Goal: Task Accomplishment & Management: Manage account settings

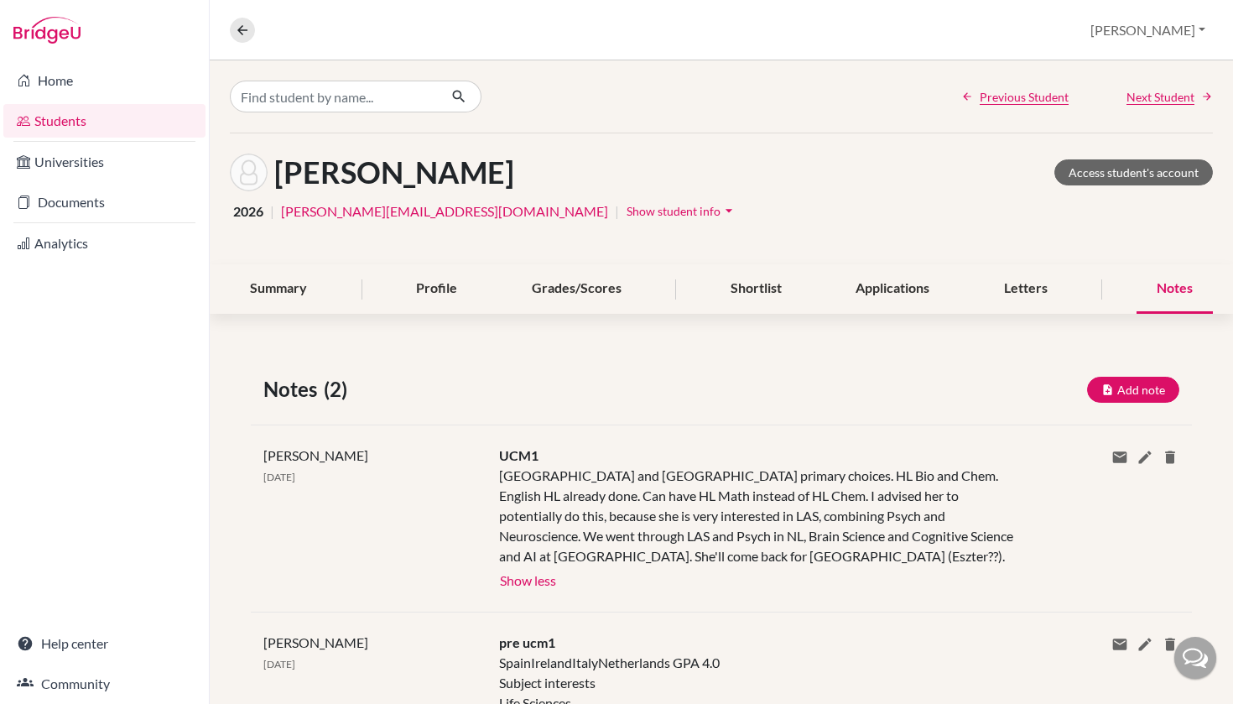
click at [145, 126] on link "Students" at bounding box center [104, 121] width 202 height 34
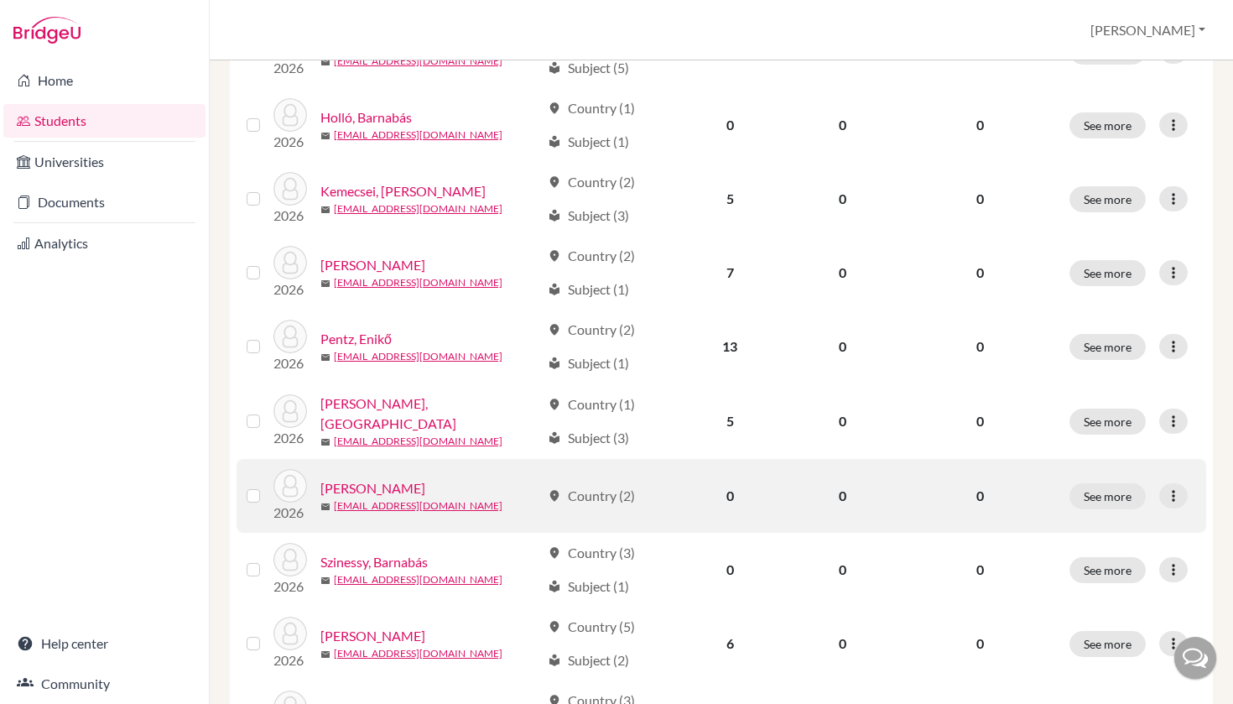
scroll to position [456, 0]
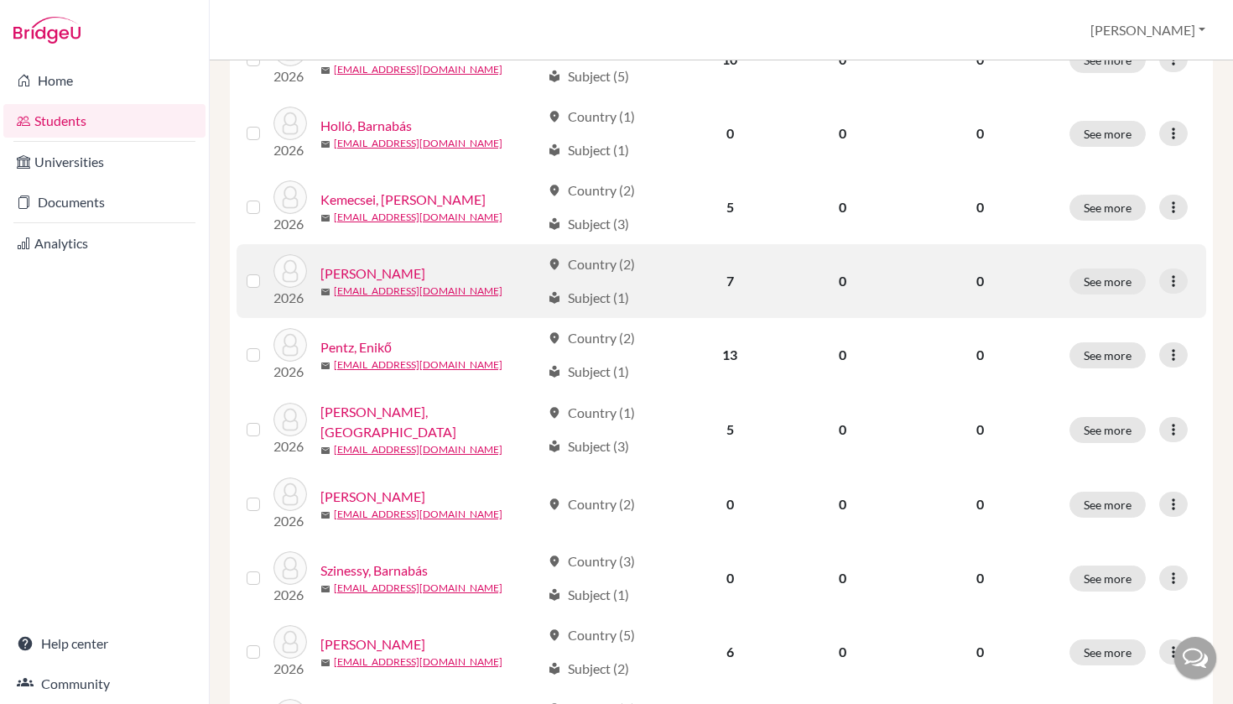
click at [392, 268] on link "[PERSON_NAME]" at bounding box center [372, 273] width 105 height 20
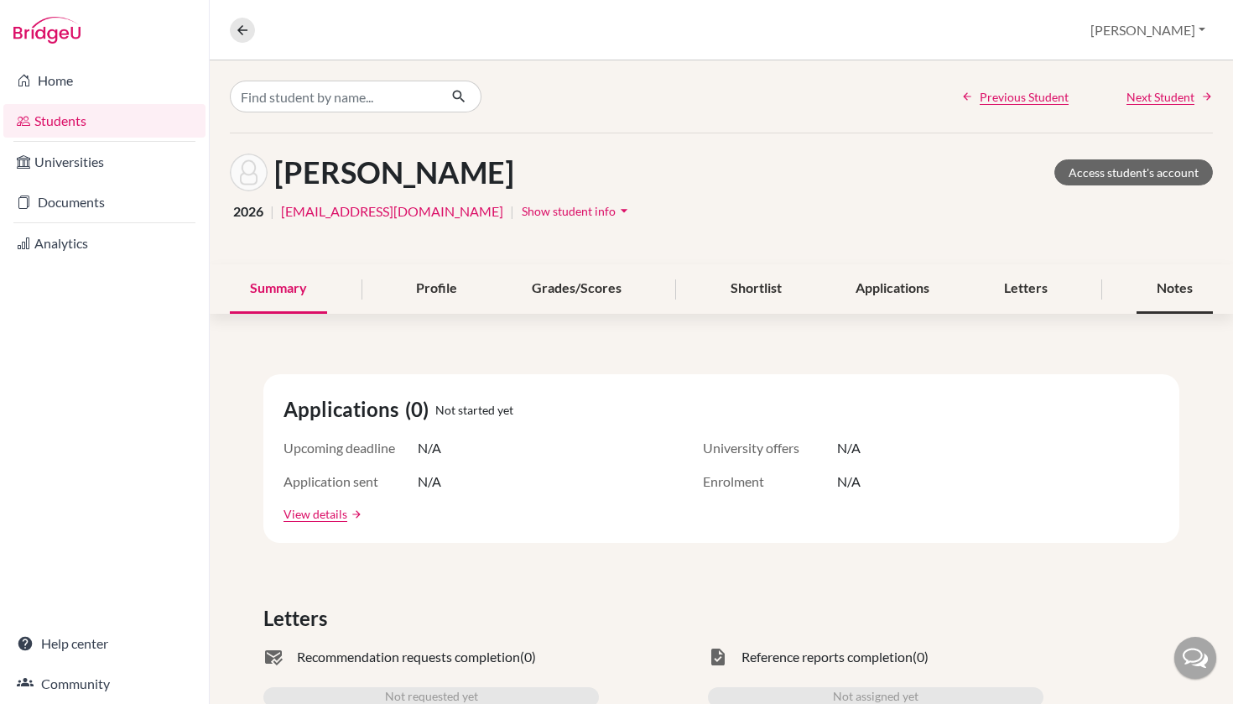
click at [1184, 274] on div "Notes" at bounding box center [1175, 288] width 76 height 49
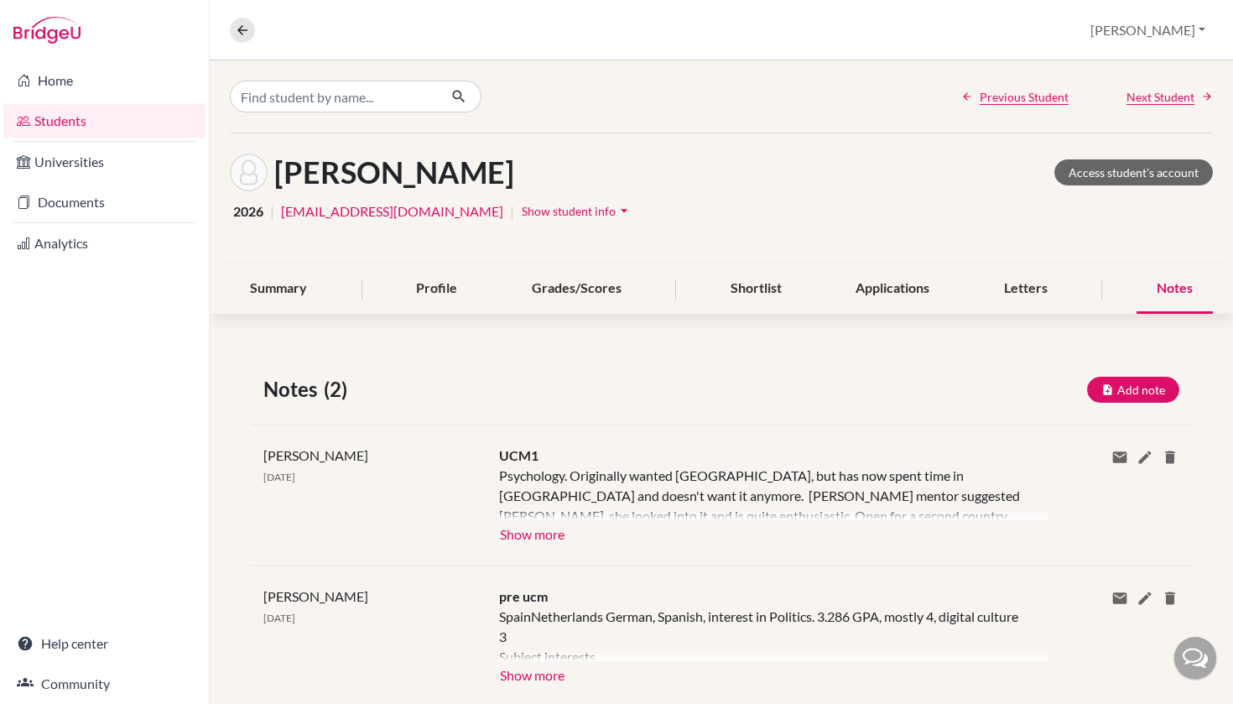
click at [543, 534] on button "Show more" at bounding box center [532, 532] width 66 height 25
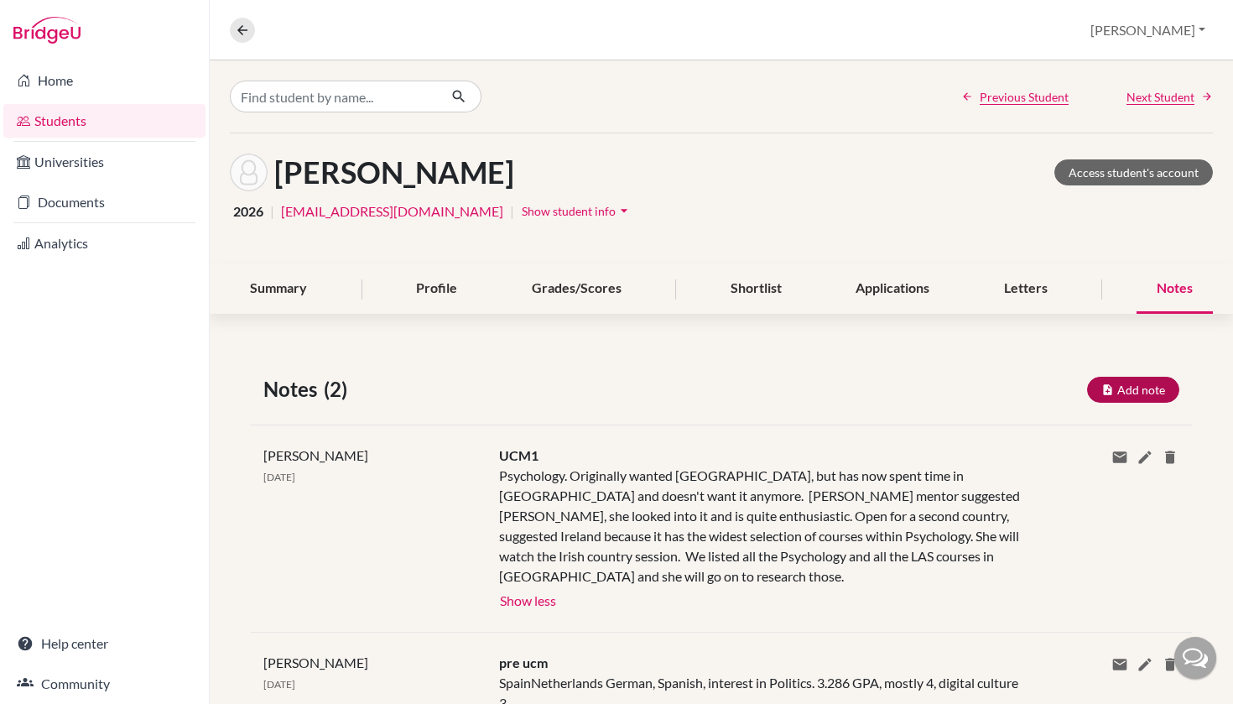
click at [1160, 387] on button "Add note" at bounding box center [1133, 390] width 92 height 26
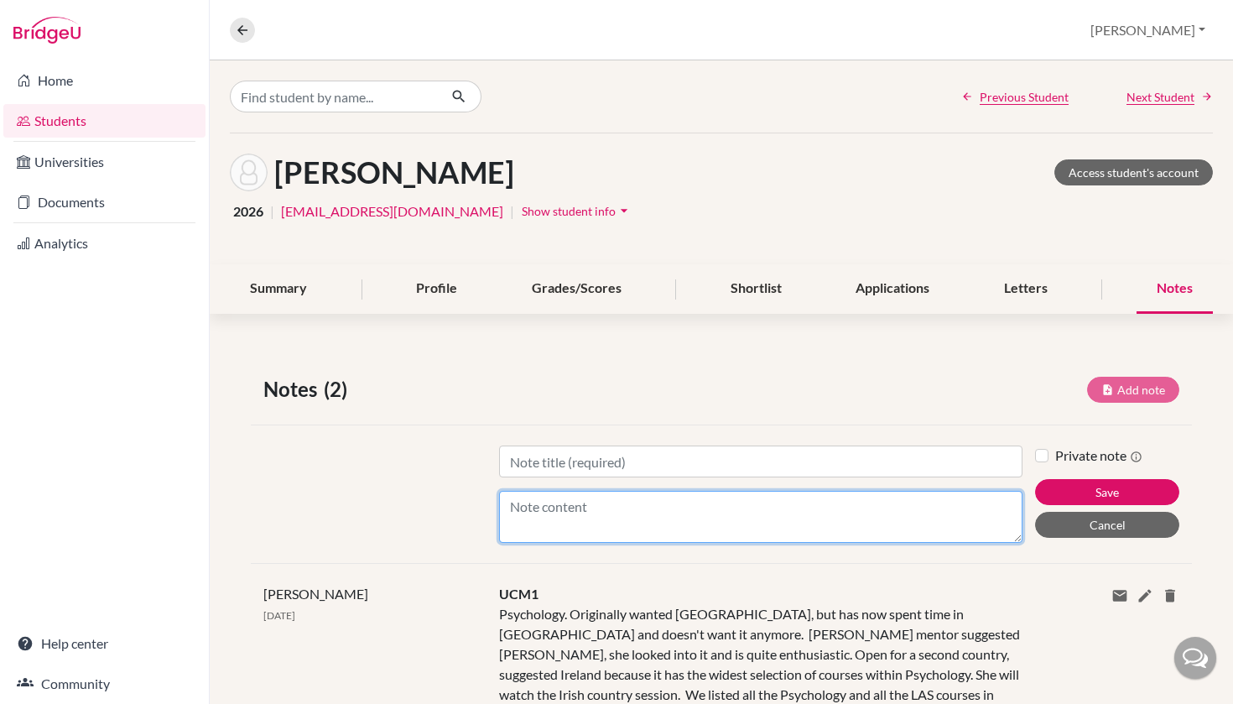
click at [705, 514] on textarea "Content" at bounding box center [761, 517] width 524 height 52
paste textarea "She confirmed that her top choice country is the Netherlands. She was intereste…"
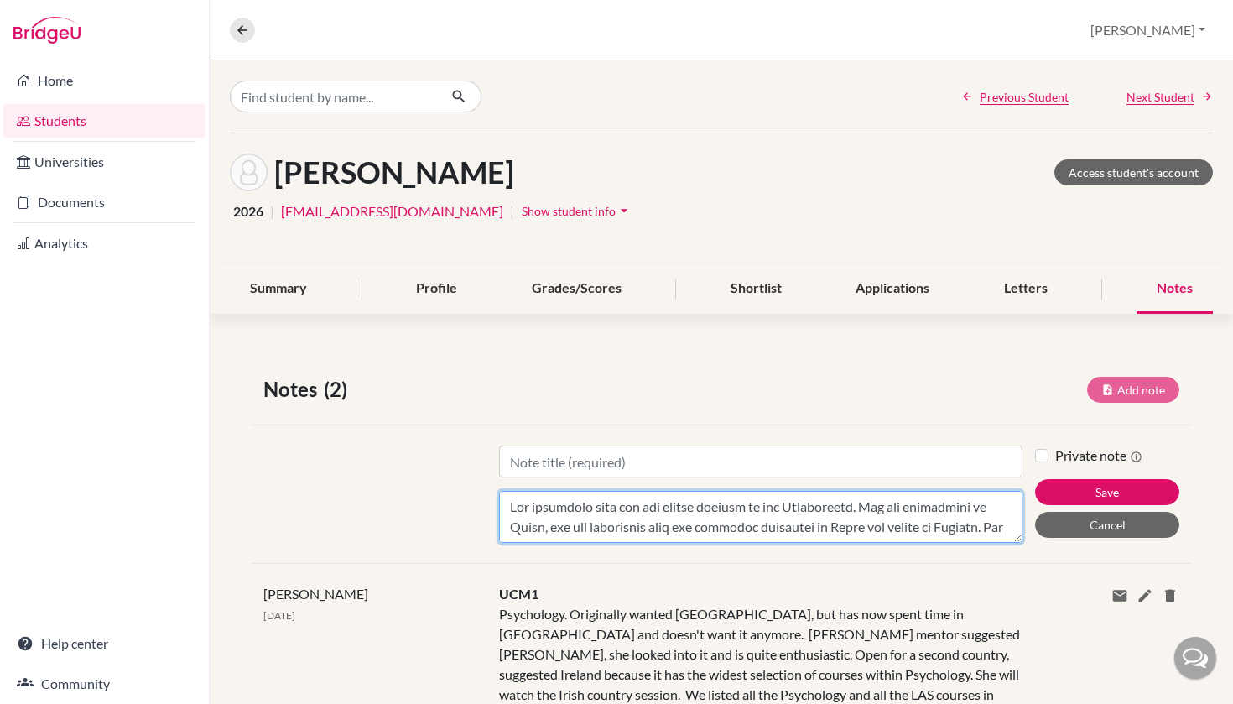
type textarea "She confirmed that her top choice country is the Netherlands. She was intereste…"
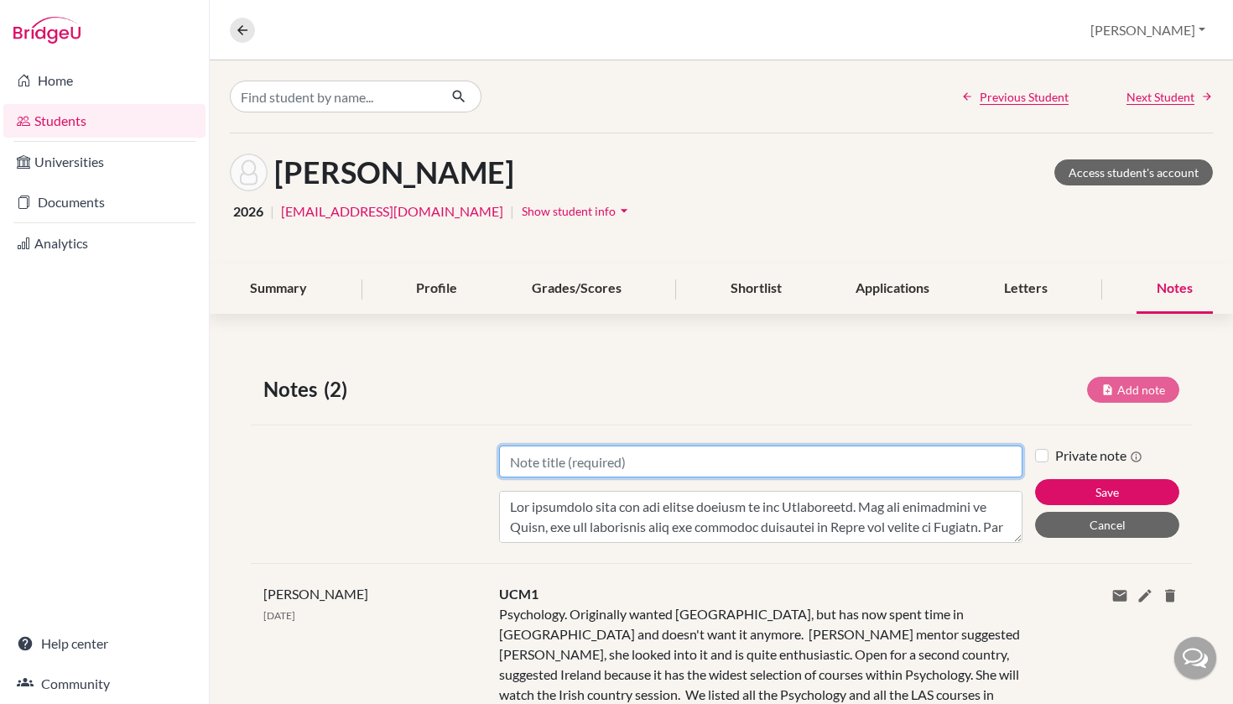
click at [617, 463] on input "Title" at bounding box center [761, 461] width 524 height 32
type input "UCM2"
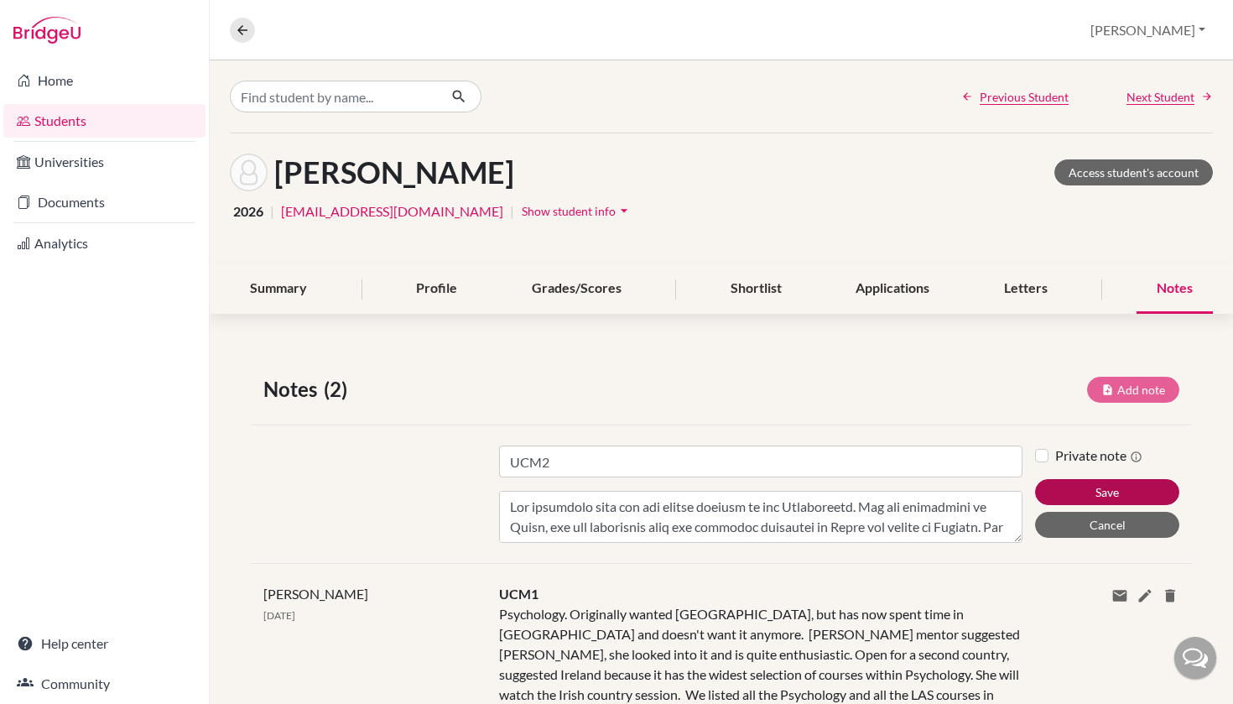
click at [1119, 491] on button "Save" at bounding box center [1107, 492] width 144 height 26
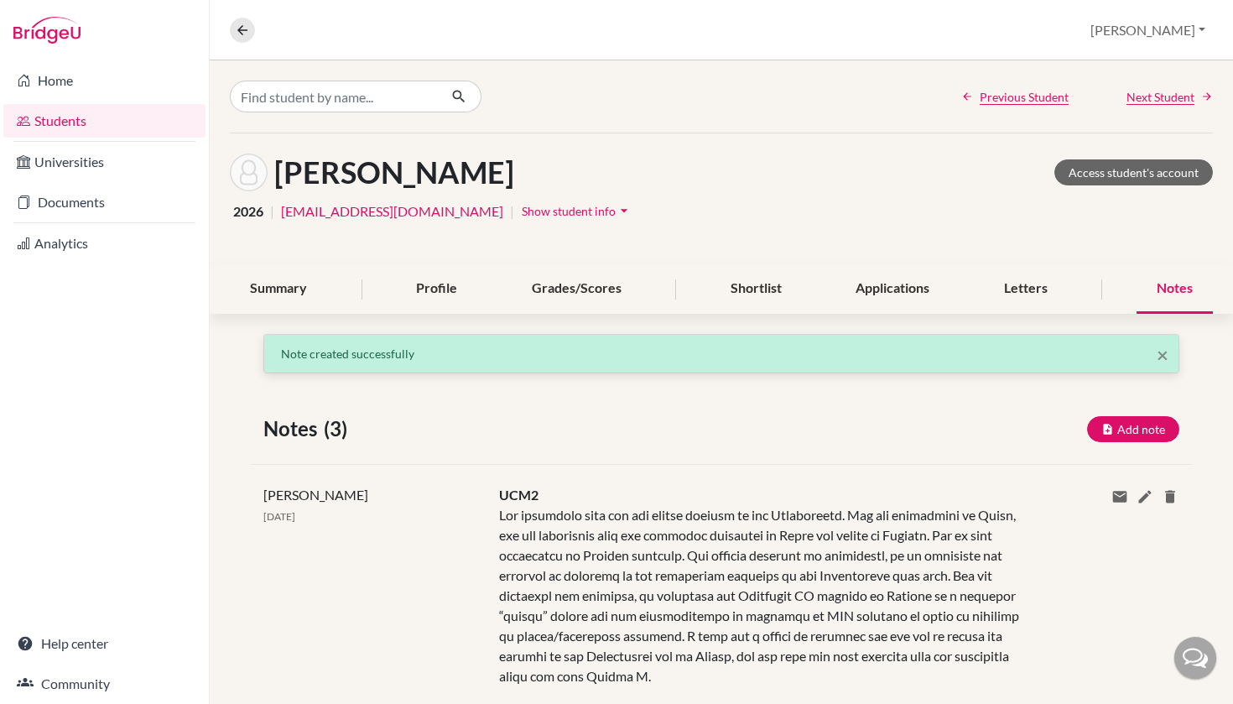
click at [103, 124] on link "Students" at bounding box center [104, 121] width 202 height 34
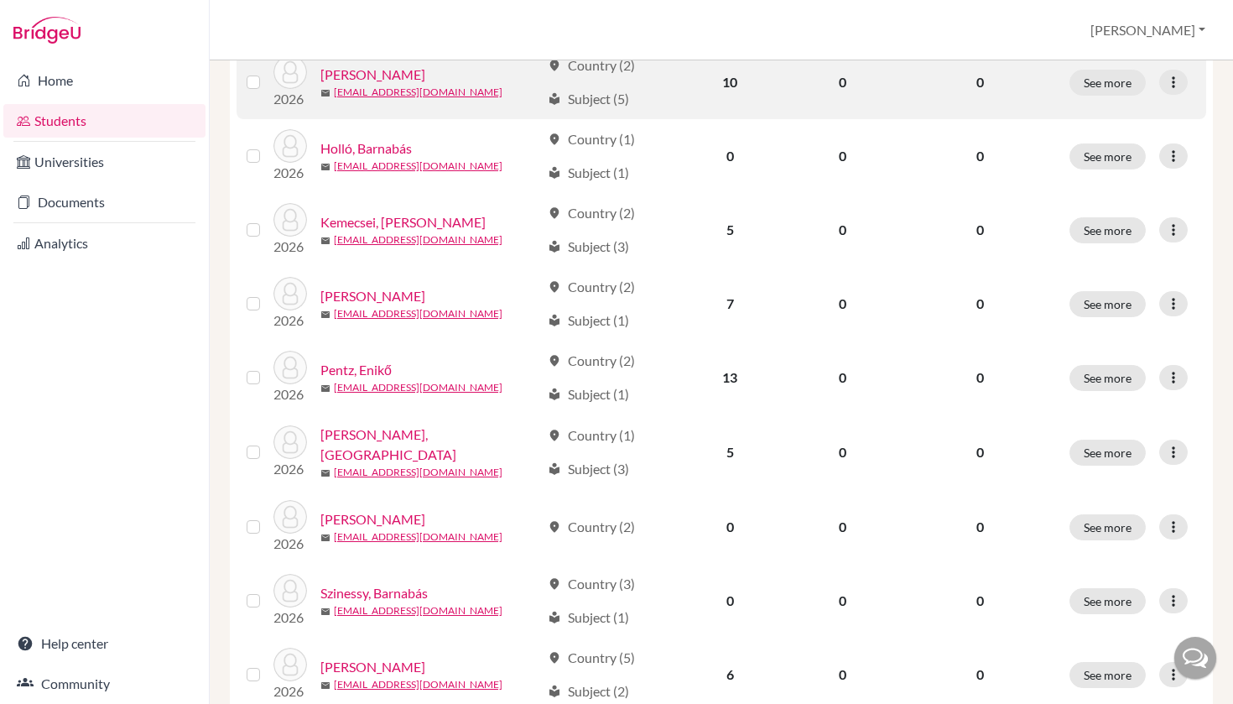
scroll to position [435, 0]
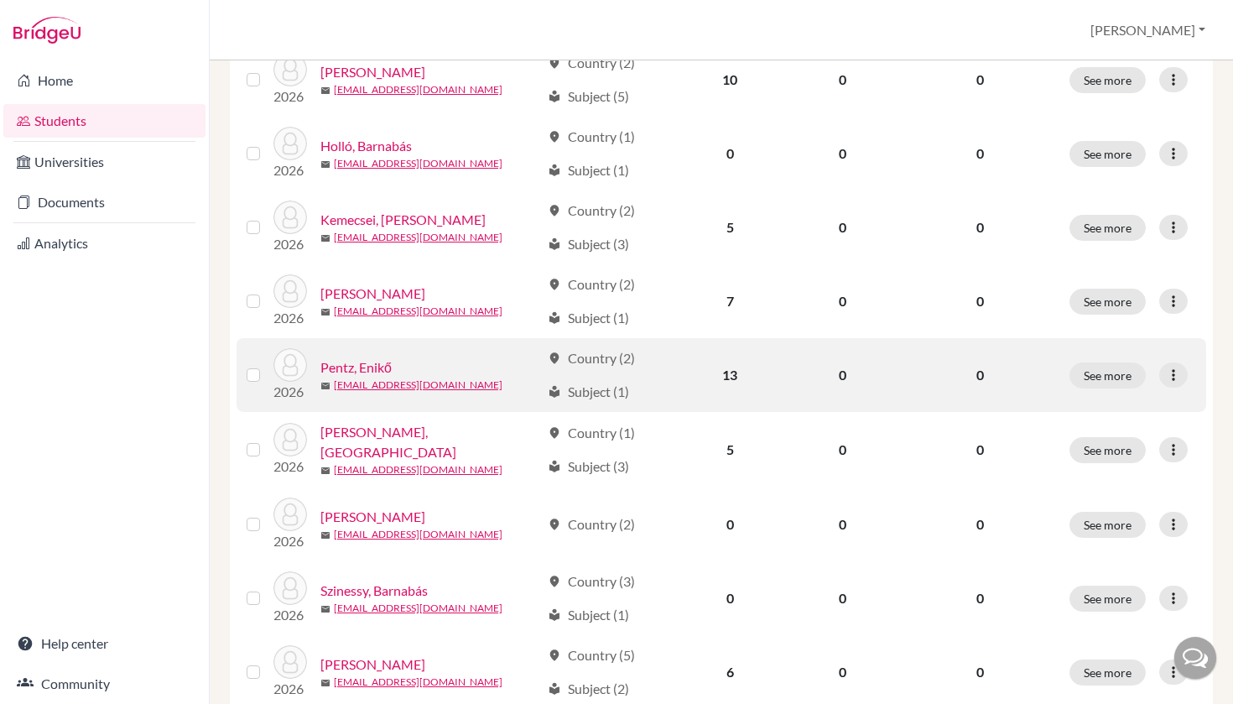
click at [378, 363] on link "[PERSON_NAME]" at bounding box center [355, 367] width 71 height 20
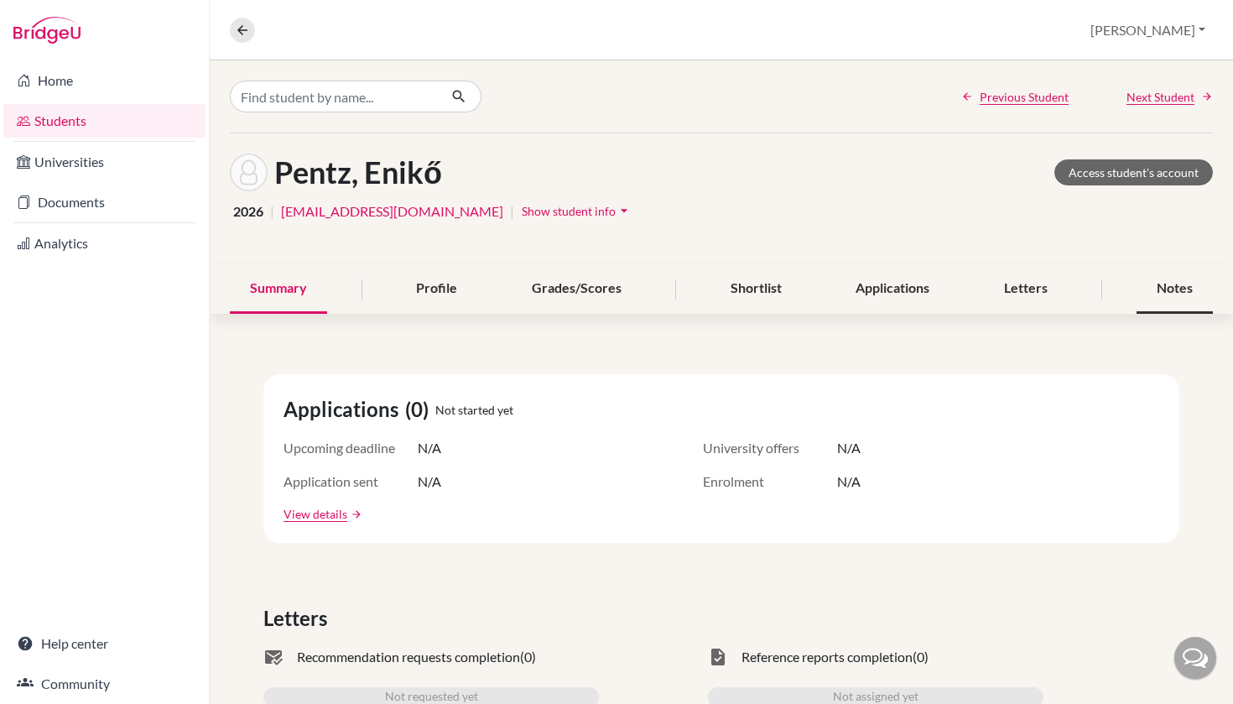
click at [1177, 271] on div "Notes" at bounding box center [1175, 288] width 76 height 49
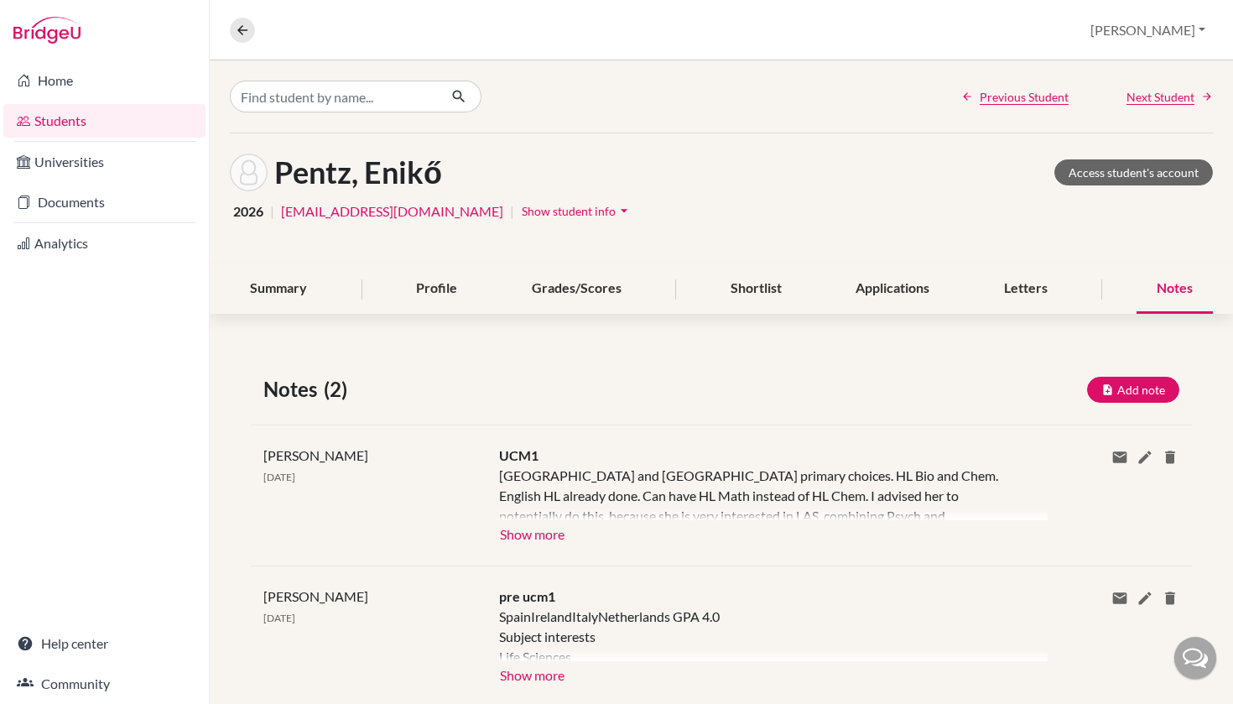
click at [558, 534] on button "Show more" at bounding box center [532, 532] width 66 height 25
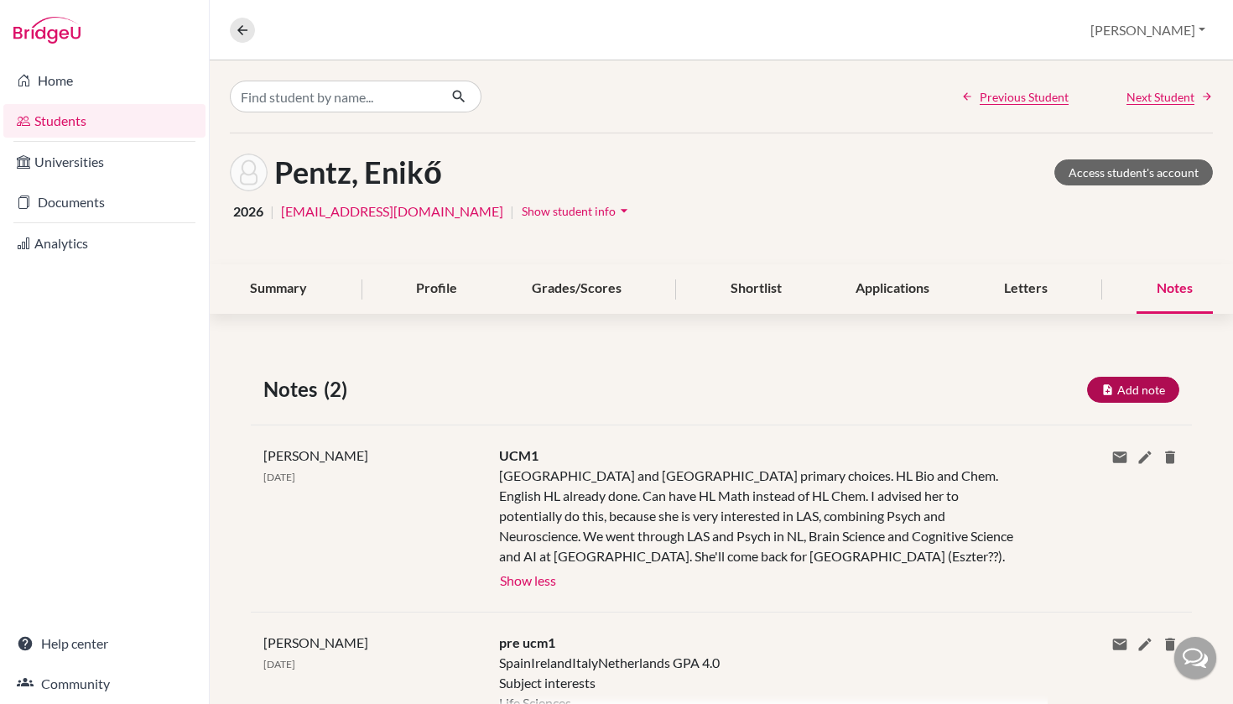
click at [1153, 392] on button "Add note" at bounding box center [1133, 390] width 92 height 26
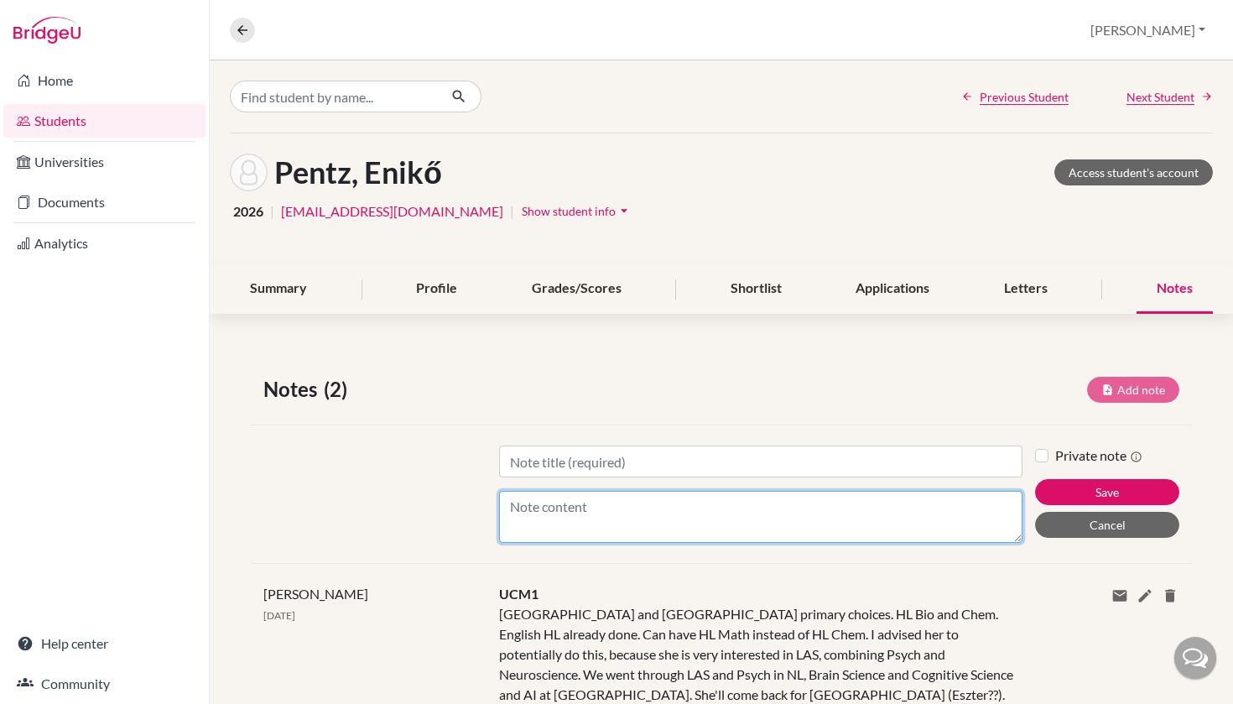
click at [679, 519] on textarea "Content" at bounding box center [761, 517] width 524 height 52
paste textarea "In our conversation, she confirmed that her early interest was always in hard s…"
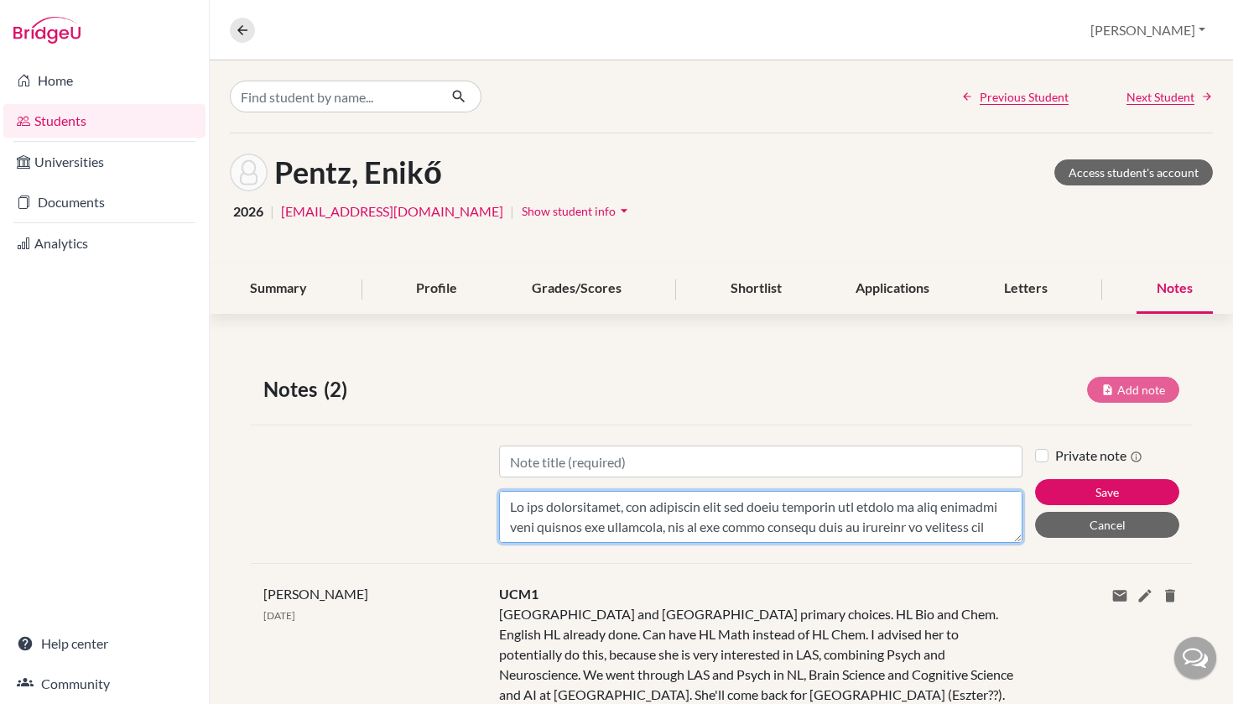
scroll to position [423, 0]
type textarea "In our conversation, she confirmed that her early interest was always in hard s…"
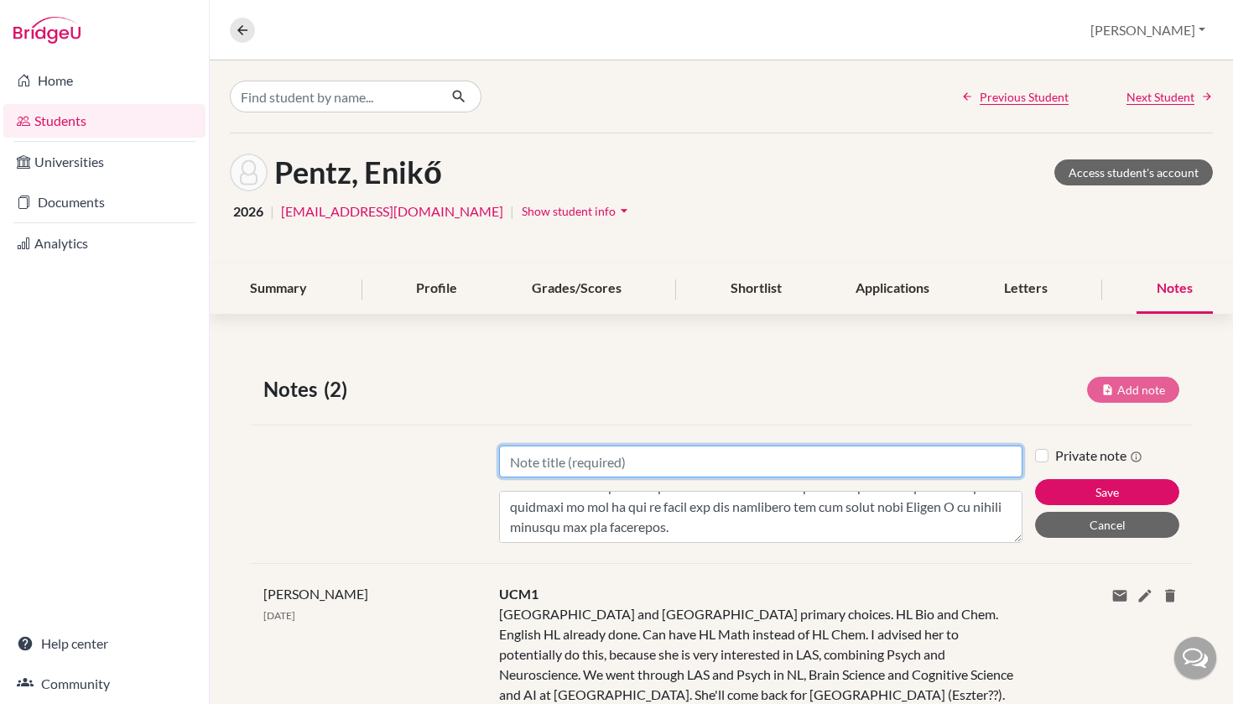
click at [649, 450] on input "Title" at bounding box center [761, 461] width 524 height 32
type input "UCM2"
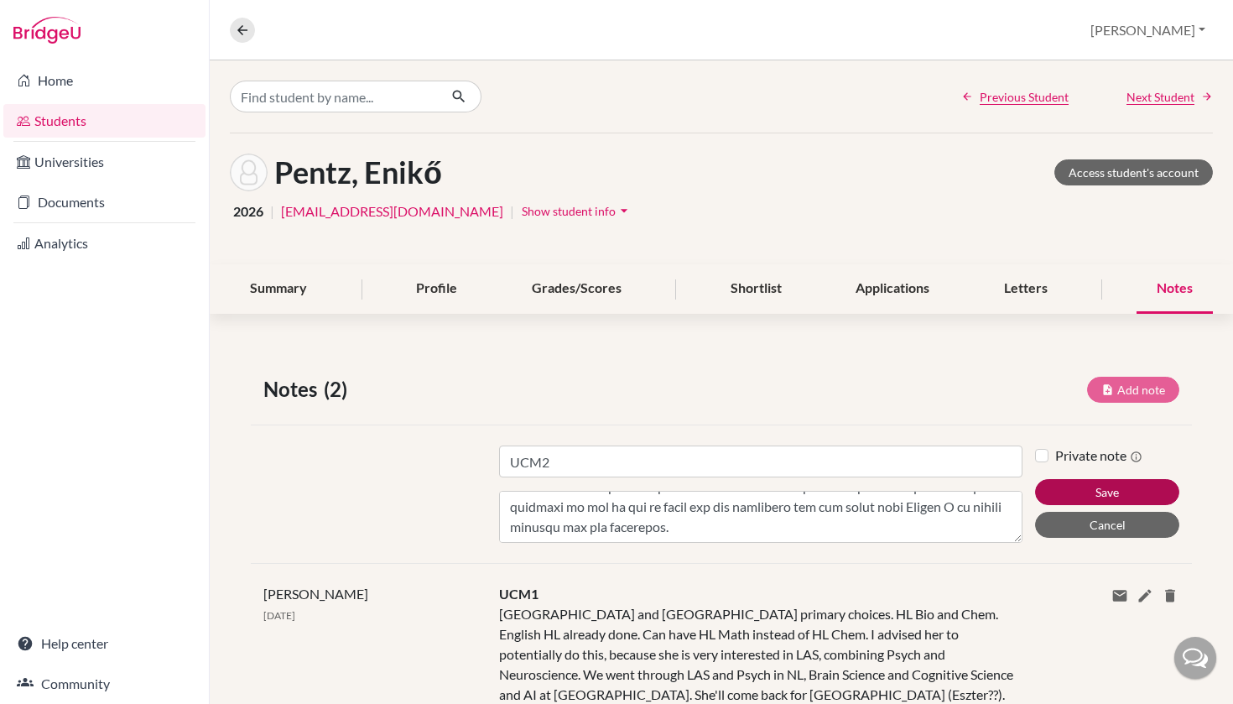
click at [1115, 489] on button "Save" at bounding box center [1107, 492] width 144 height 26
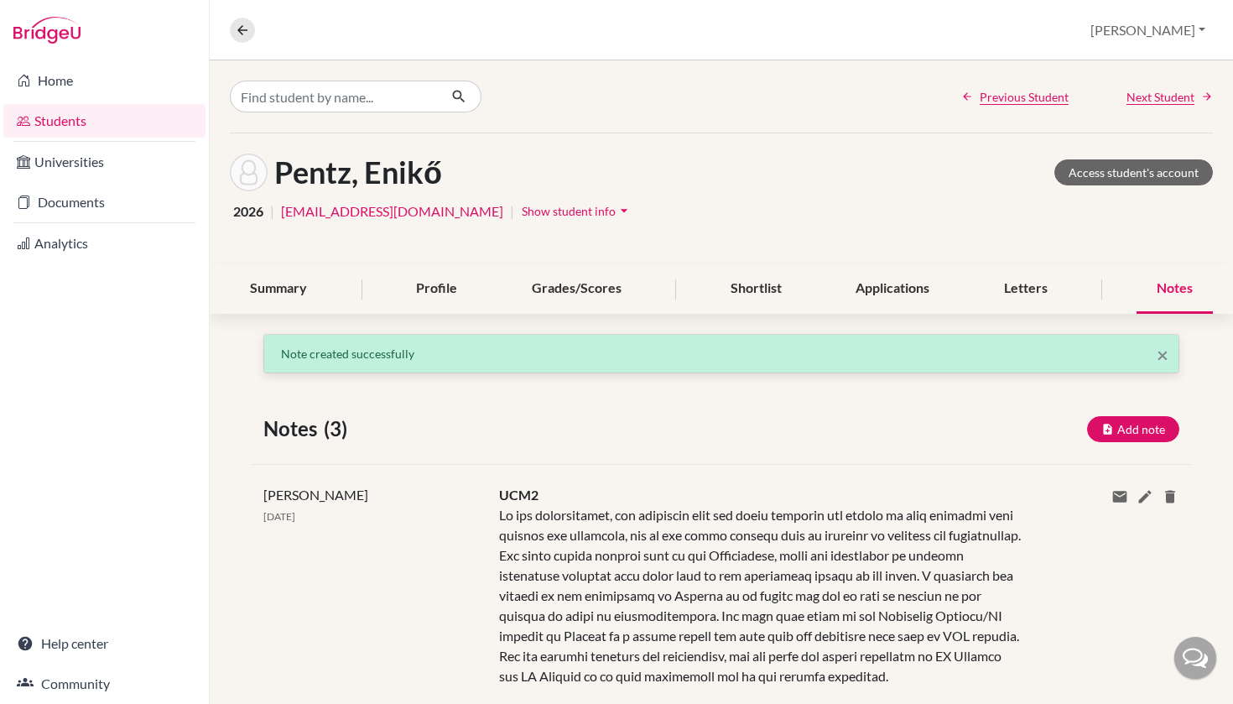
scroll to position [0, 0]
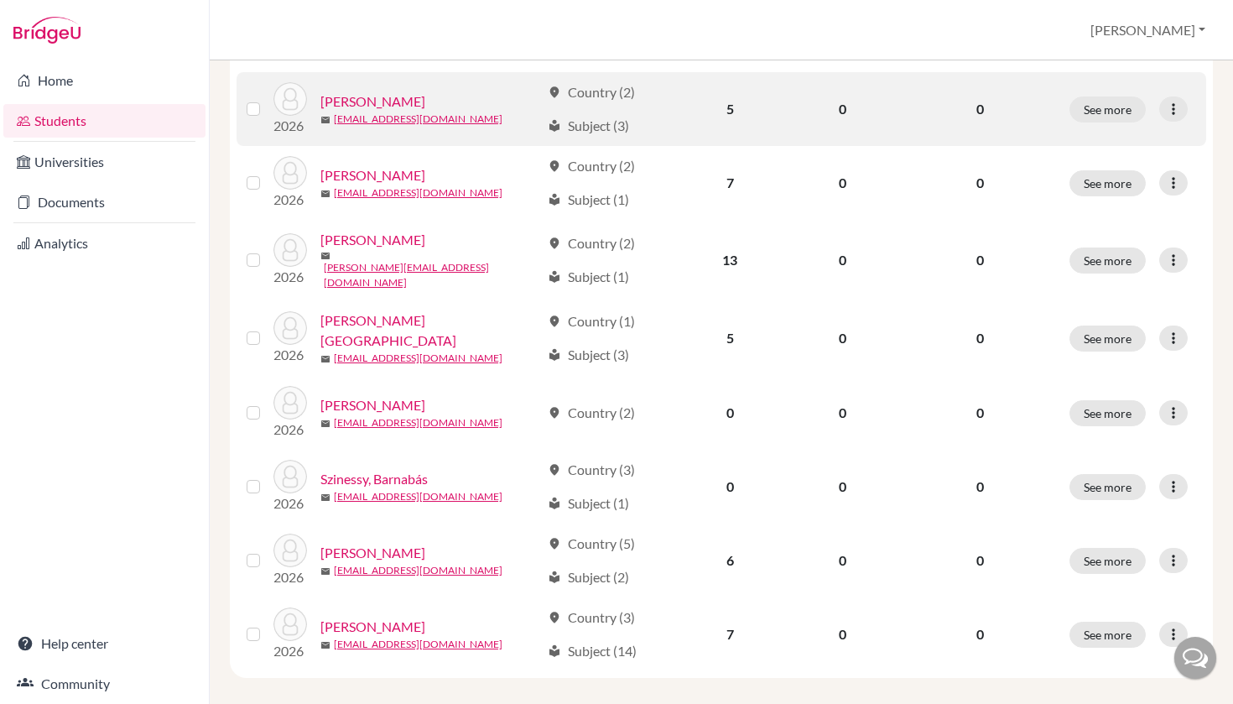
scroll to position [560, 0]
